Goal: Task Accomplishment & Management: Manage account settings

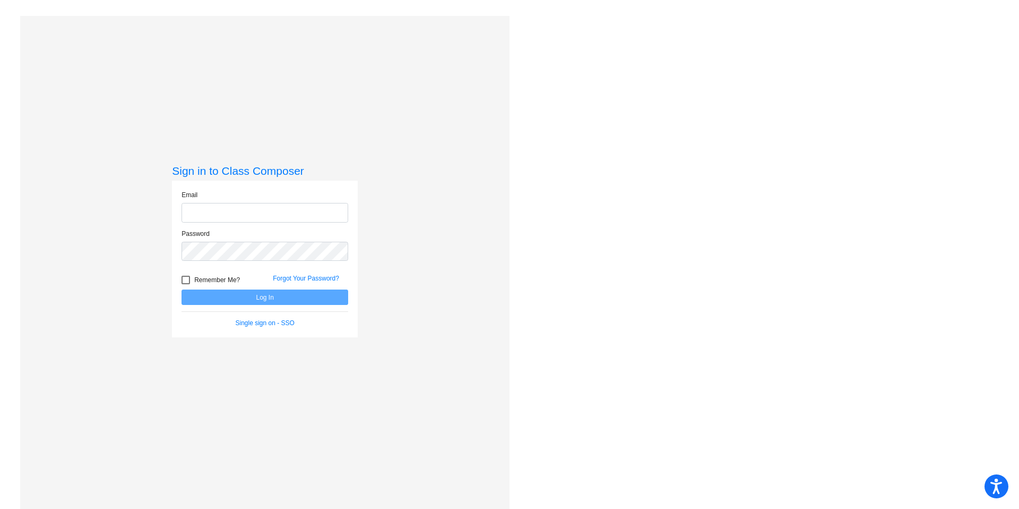
type input "[PERSON_NAME][EMAIL_ADDRESS][PERSON_NAME][DOMAIN_NAME]"
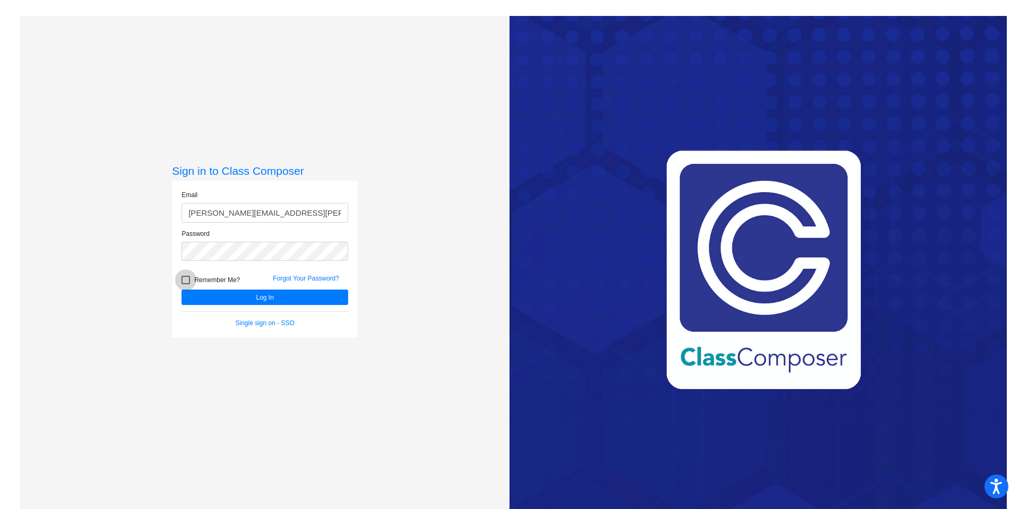
click at [188, 280] on div at bounding box center [186, 279] width 8 height 8
click at [186, 284] on input "Remember Me?" at bounding box center [185, 284] width 1 height 1
checkbox input "true"
click at [248, 296] on button "Log In" at bounding box center [265, 296] width 167 height 15
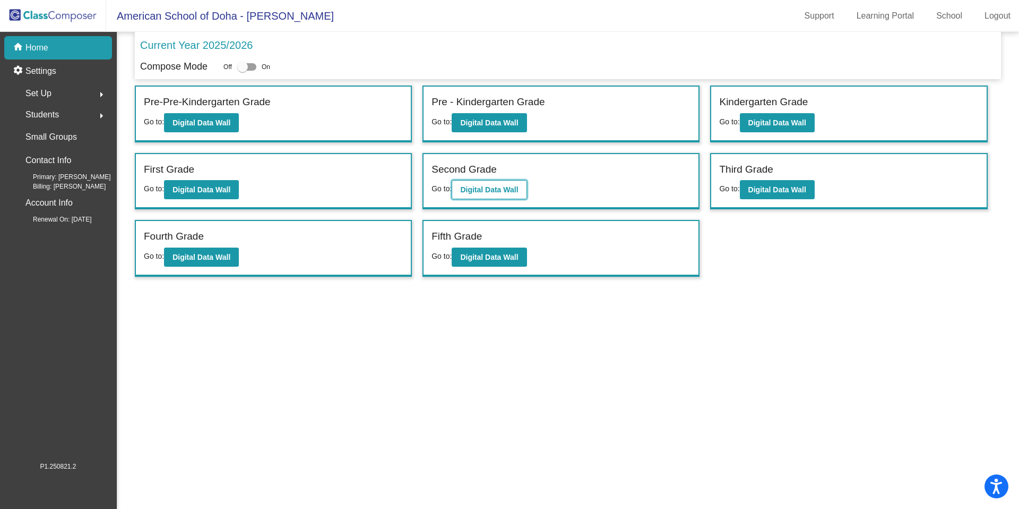
click at [473, 189] on b "Digital Data Wall" at bounding box center [489, 189] width 58 height 8
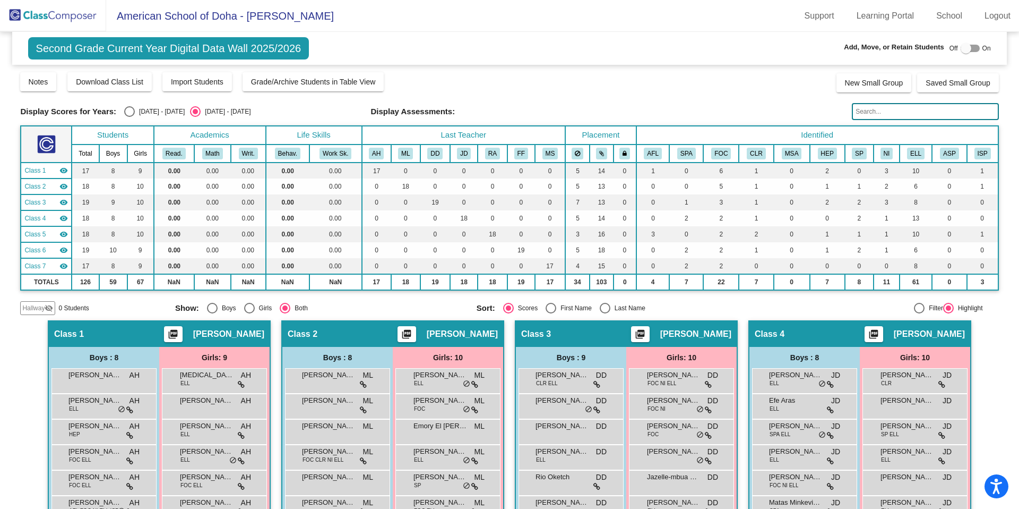
click at [870, 113] on input "text" at bounding box center [925, 111] width 147 height 17
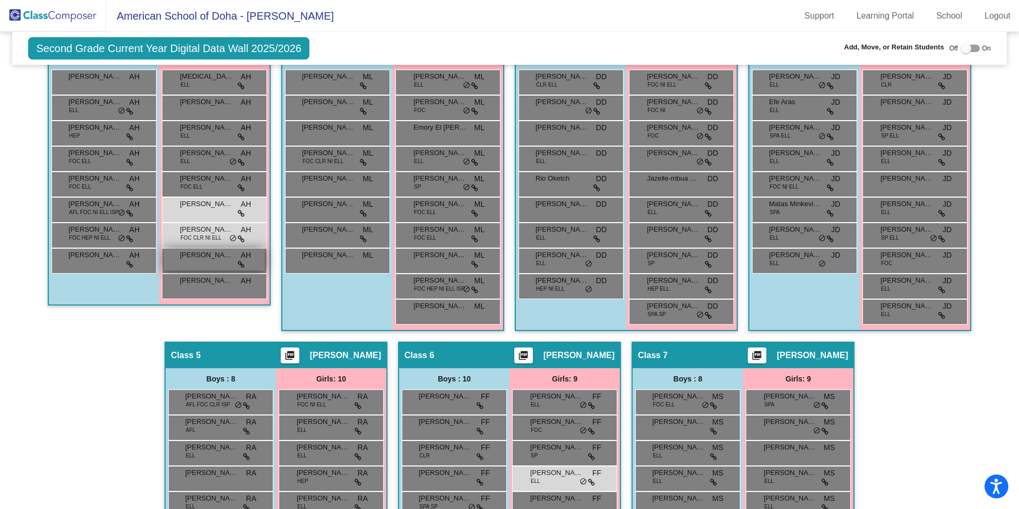
scroll to position [299, 0]
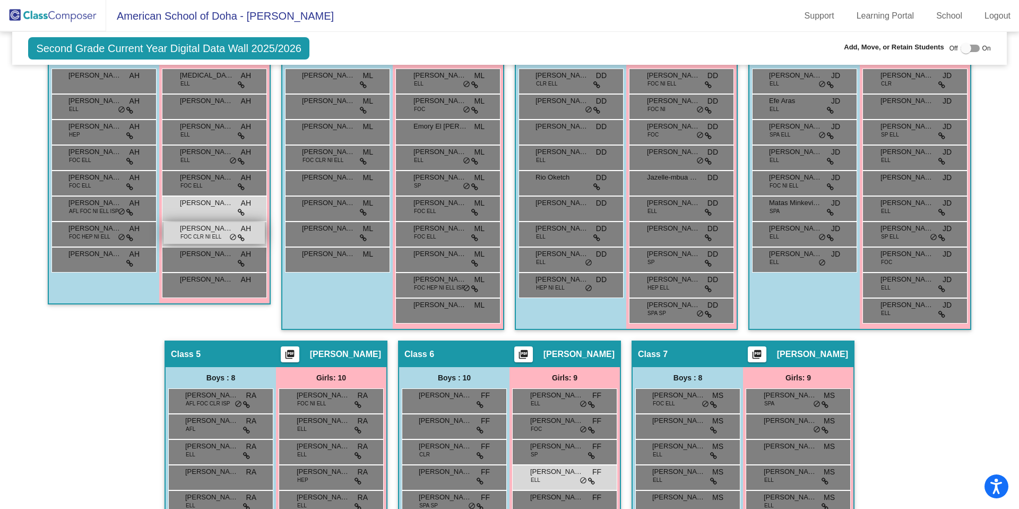
type input "nay"
click at [204, 237] on span "FOC CLR NI ELL" at bounding box center [200, 236] width 41 height 8
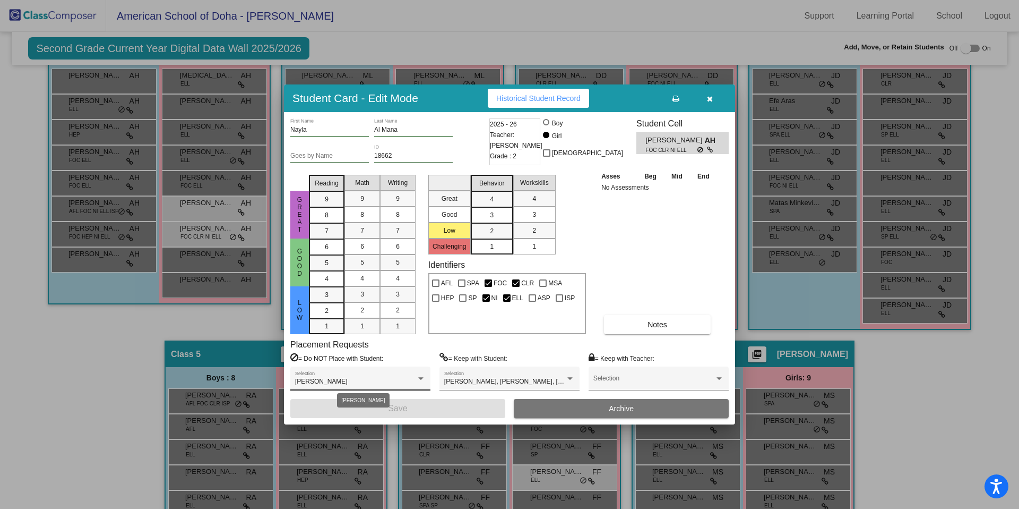
click at [377, 380] on div "[PERSON_NAME]" at bounding box center [355, 381] width 121 height 7
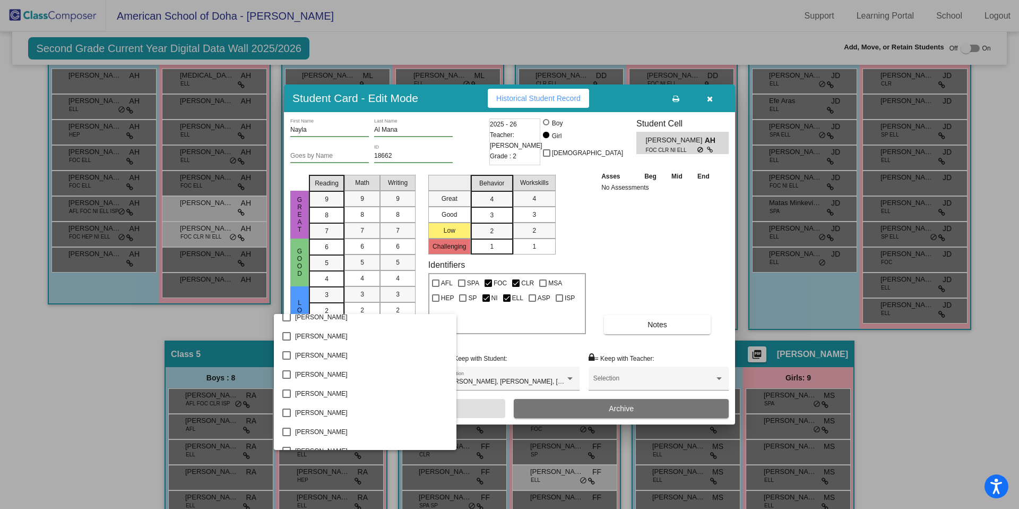
scroll to position [1789, 0]
click at [285, 385] on mat-pseudo-checkbox at bounding box center [286, 386] width 8 height 8
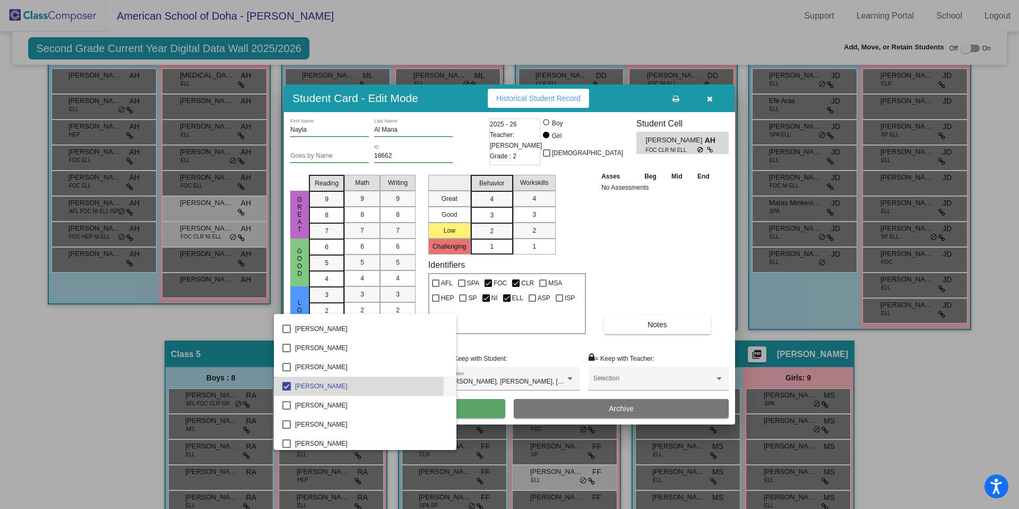
scroll to position [1832, 0]
click at [464, 407] on div at bounding box center [509, 254] width 1019 height 509
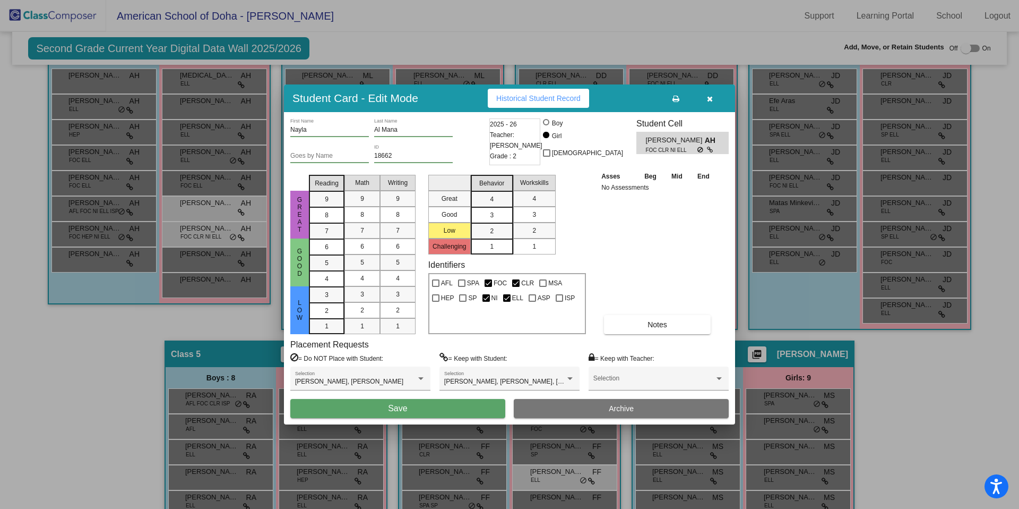
click at [419, 408] on button "Save" at bounding box center [397, 408] width 215 height 19
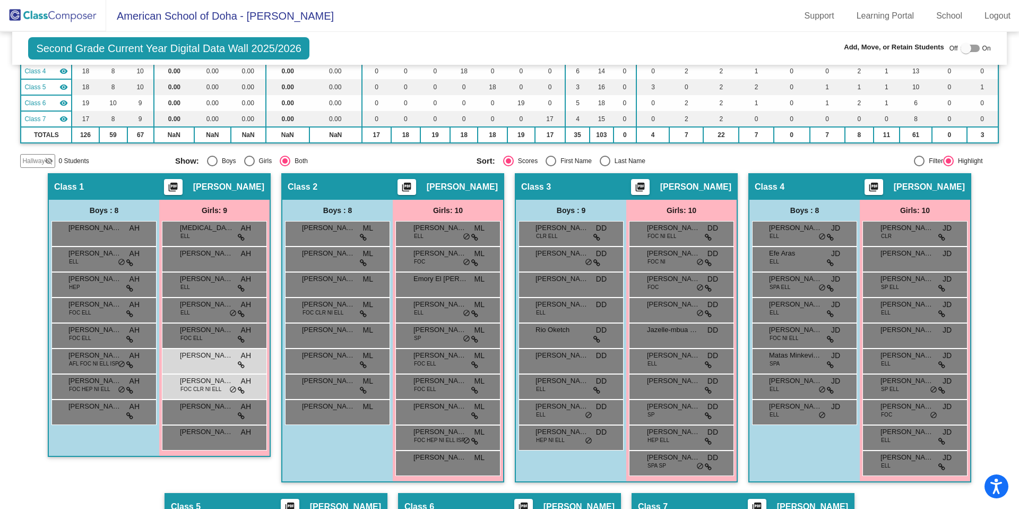
scroll to position [0, 0]
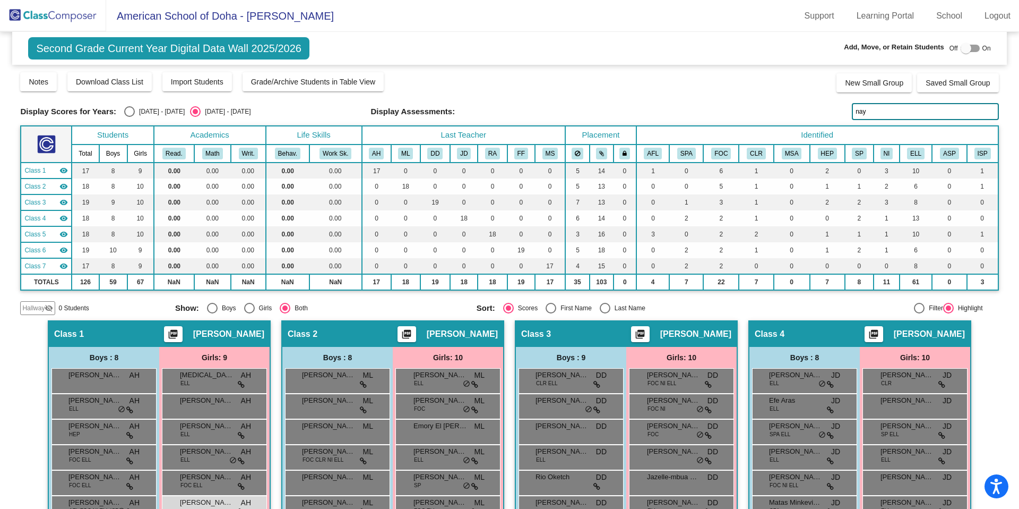
click at [62, 18] on img at bounding box center [53, 15] width 106 height 31
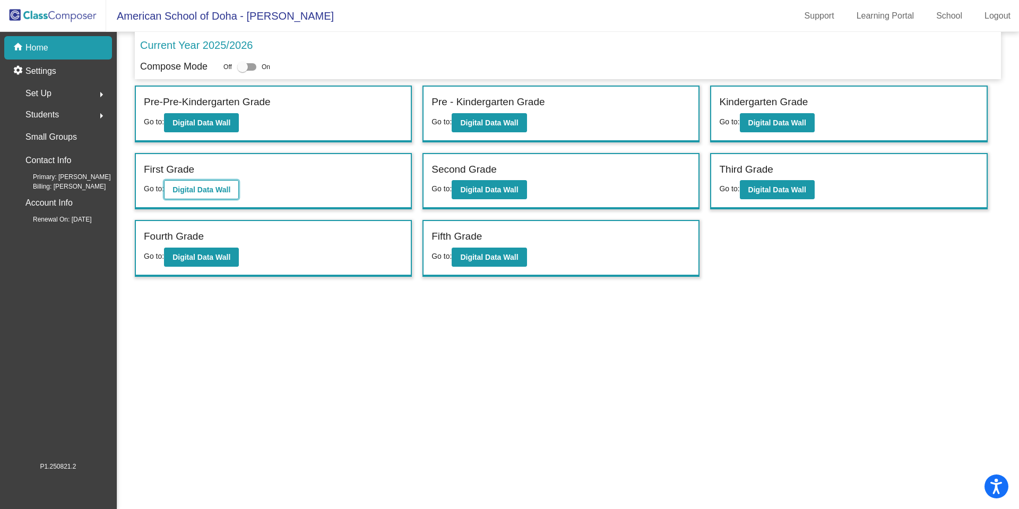
click at [230, 191] on b "Digital Data Wall" at bounding box center [202, 189] width 58 height 8
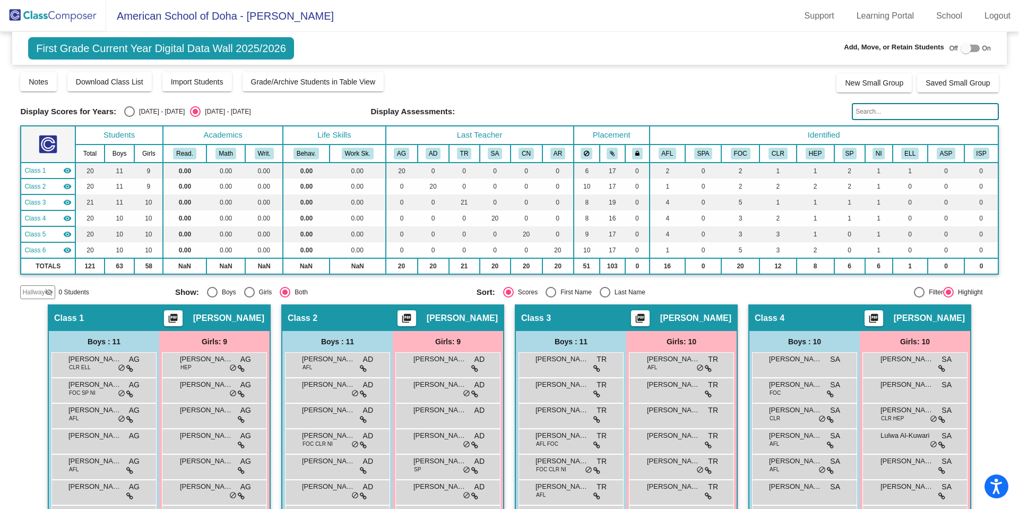
click at [859, 113] on input "text" at bounding box center [925, 111] width 147 height 17
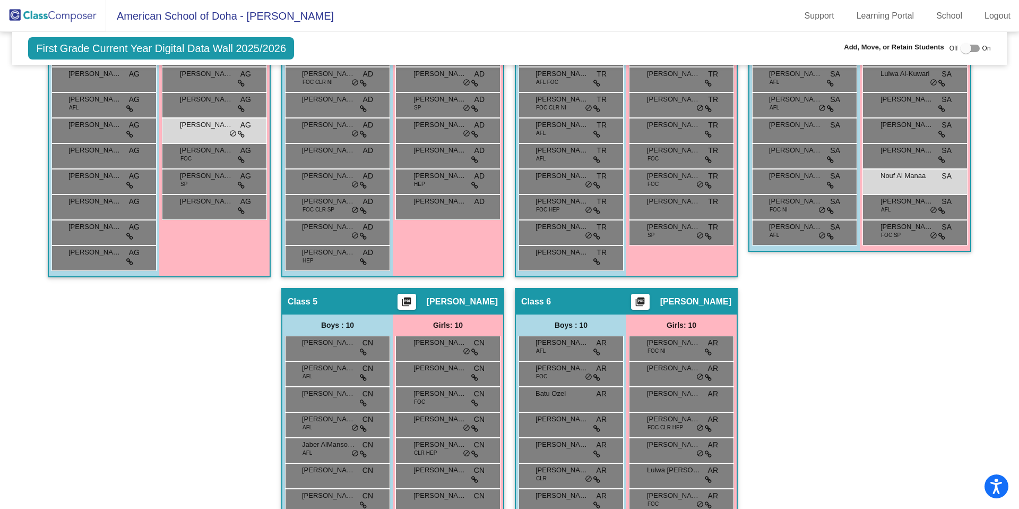
scroll to position [356, 0]
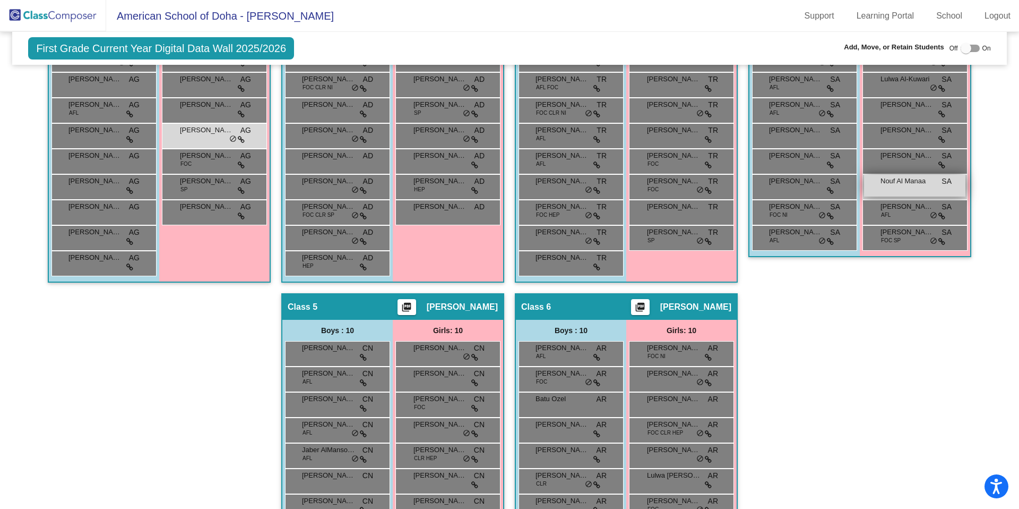
type input "nou"
click at [901, 183] on span "Nouf Al Manaa" at bounding box center [907, 181] width 53 height 11
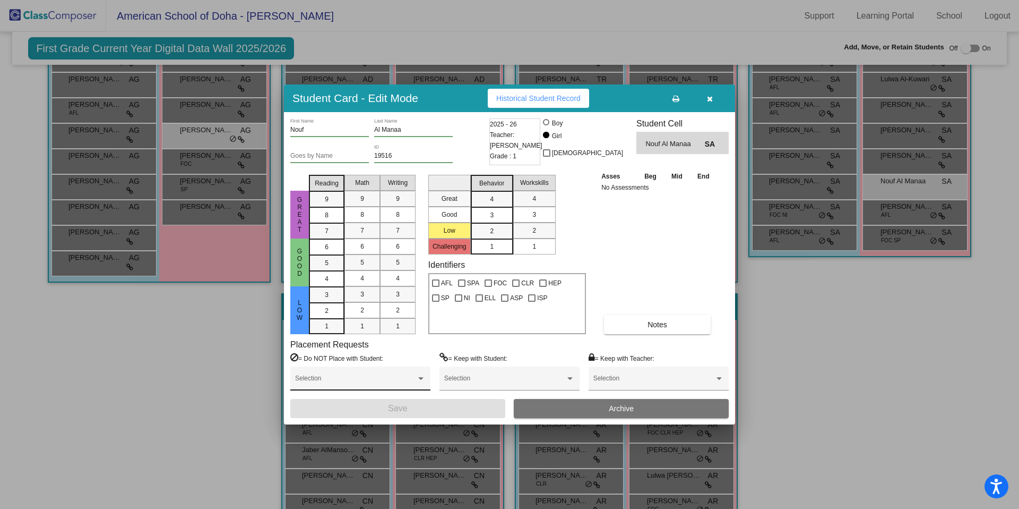
click at [413, 380] on span at bounding box center [355, 381] width 121 height 7
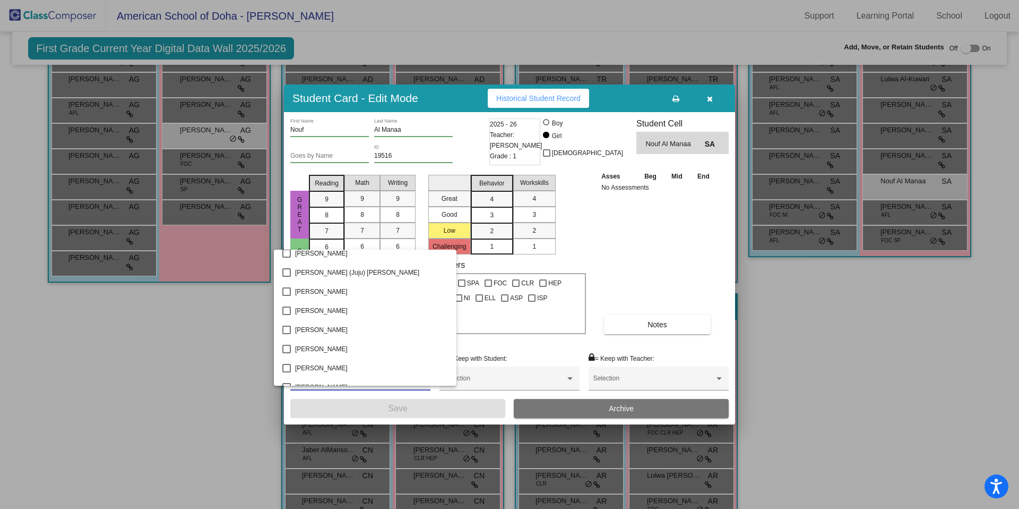
scroll to position [853, 0]
click at [289, 343] on mat-pseudo-checkbox at bounding box center [286, 342] width 8 height 8
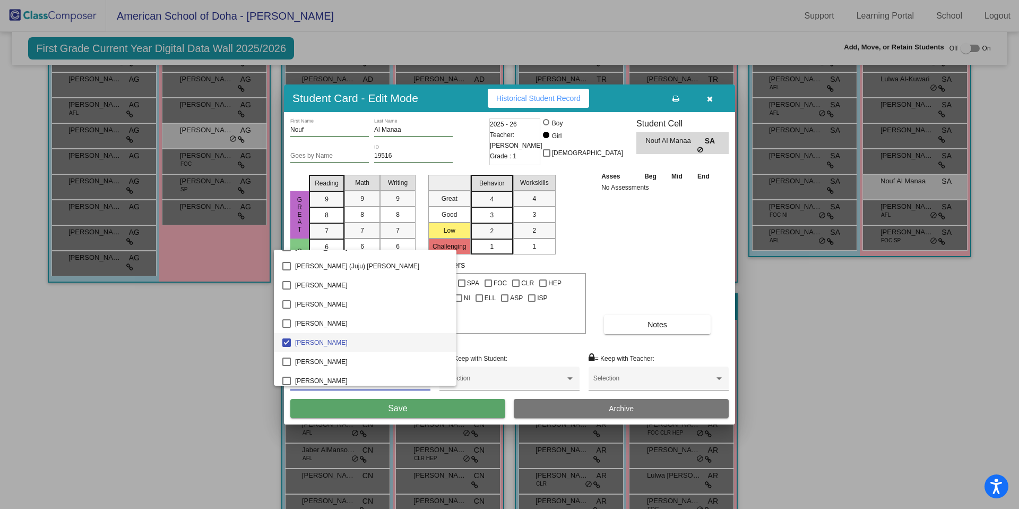
click at [412, 413] on div at bounding box center [509, 254] width 1019 height 509
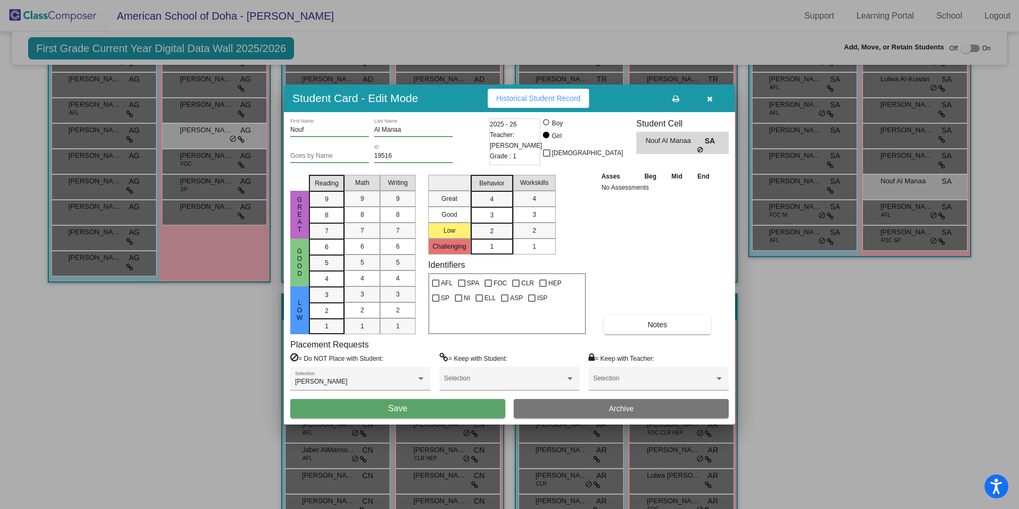
click at [404, 411] on span "Save" at bounding box center [397, 407] width 19 height 9
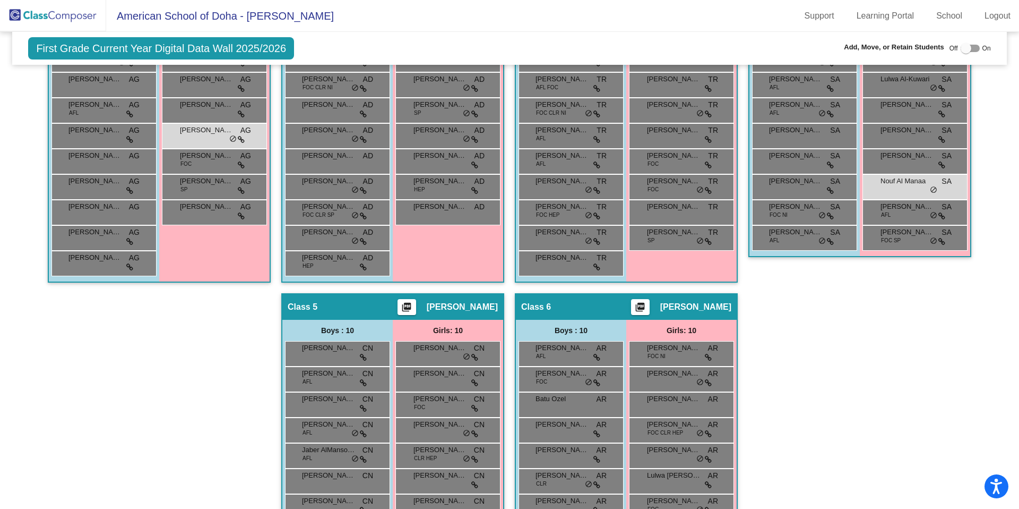
click at [771, 361] on div "Hallway - Hallway Class picture_as_pdf Add Student First Name Last Name Student…" at bounding box center [509, 280] width 978 height 665
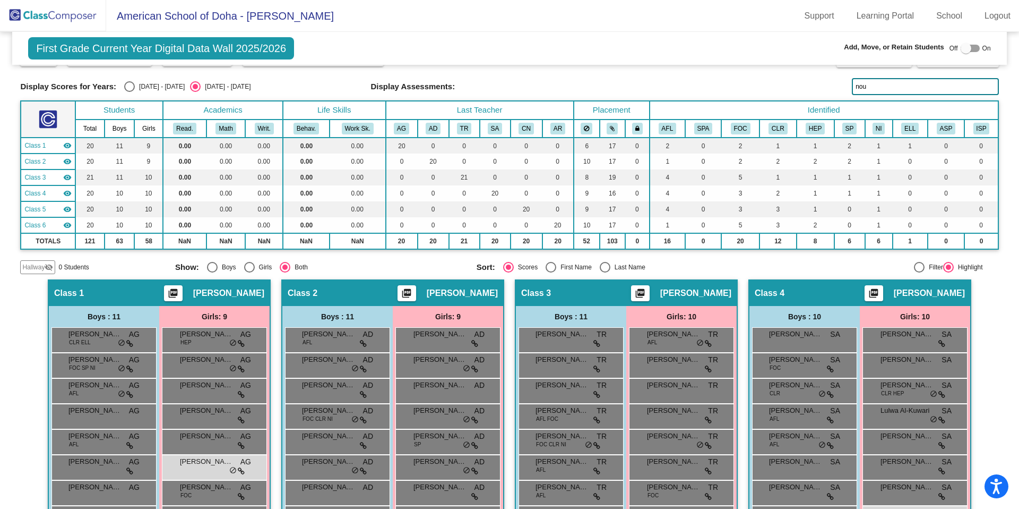
scroll to position [0, 0]
